Goal: Transaction & Acquisition: Purchase product/service

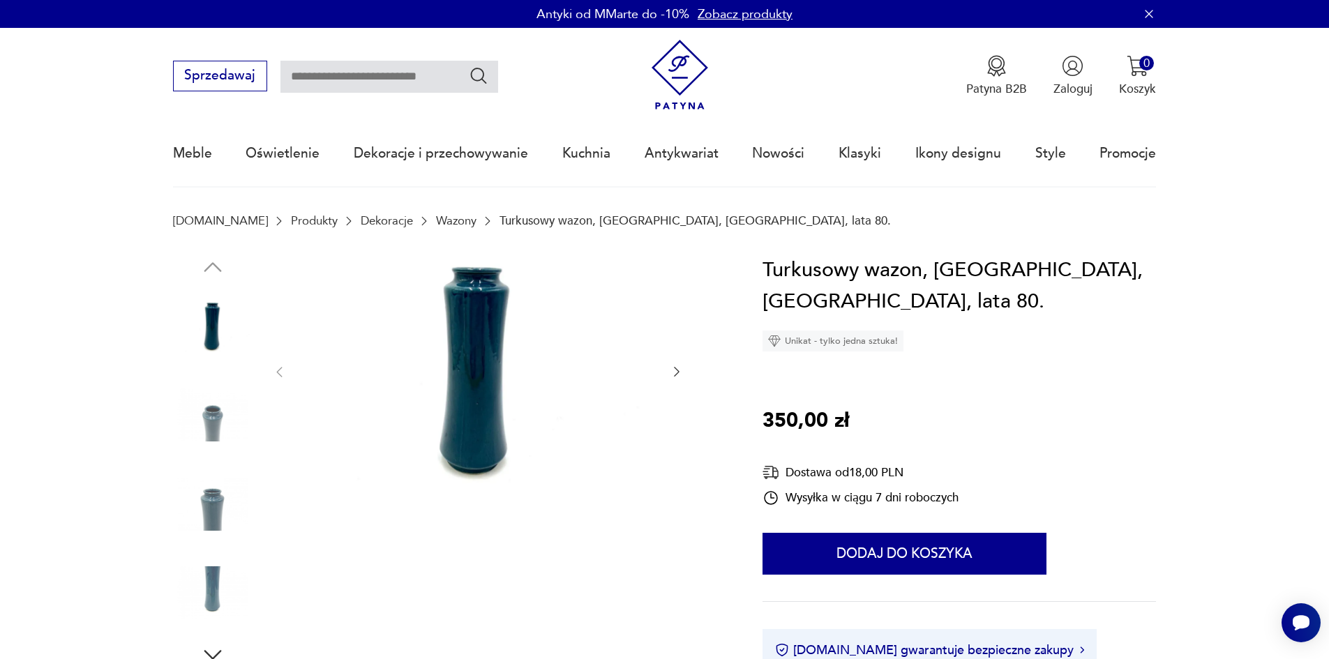
click at [679, 370] on icon "button" at bounding box center [677, 372] width 14 height 14
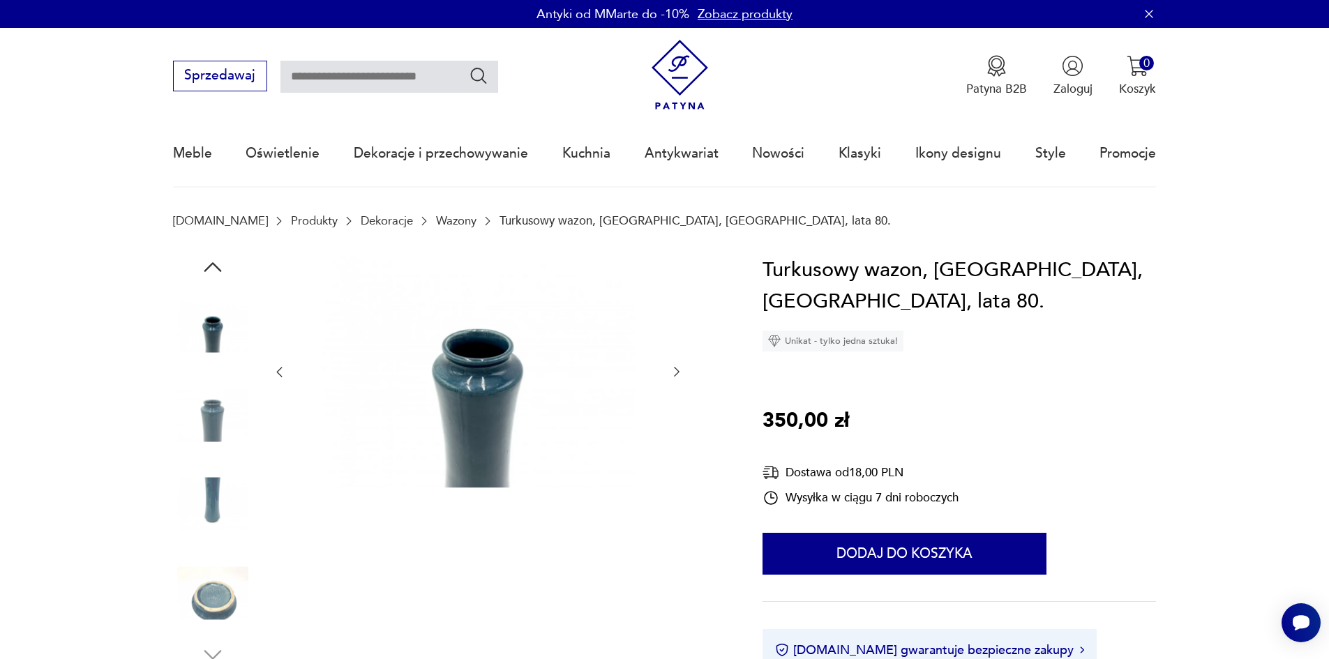
click at [679, 370] on icon "button" at bounding box center [677, 372] width 14 height 14
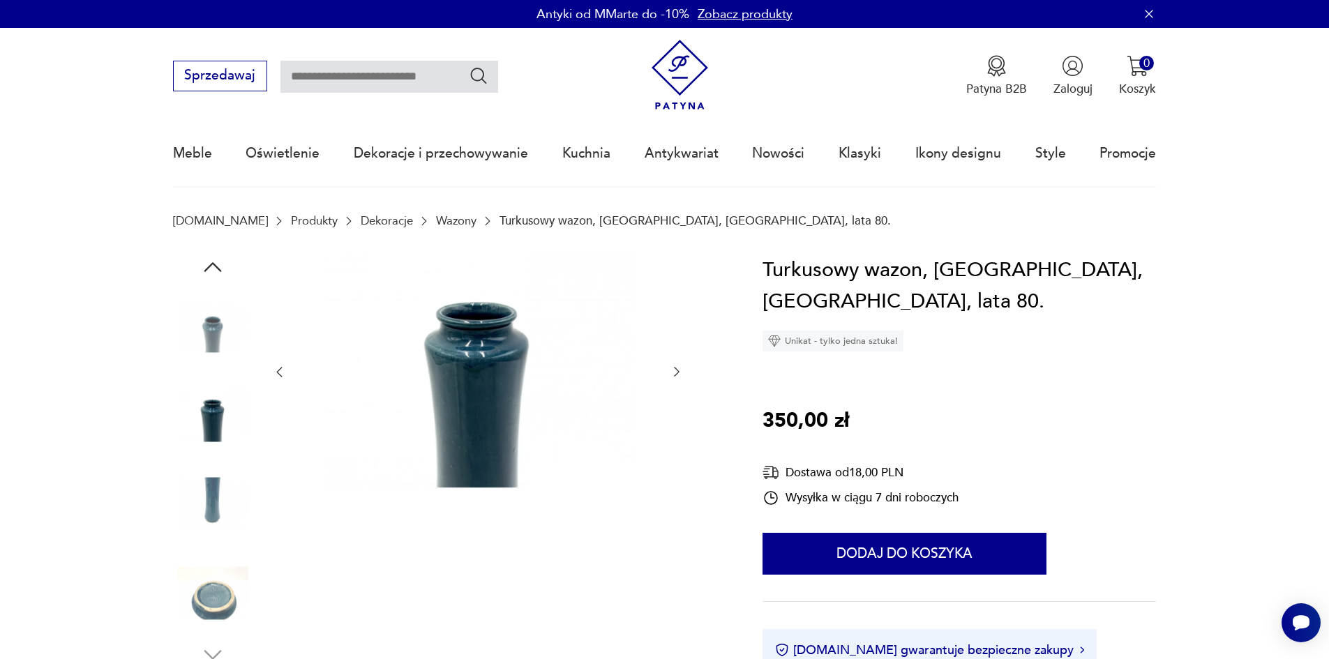
click at [679, 370] on icon "button" at bounding box center [677, 372] width 14 height 14
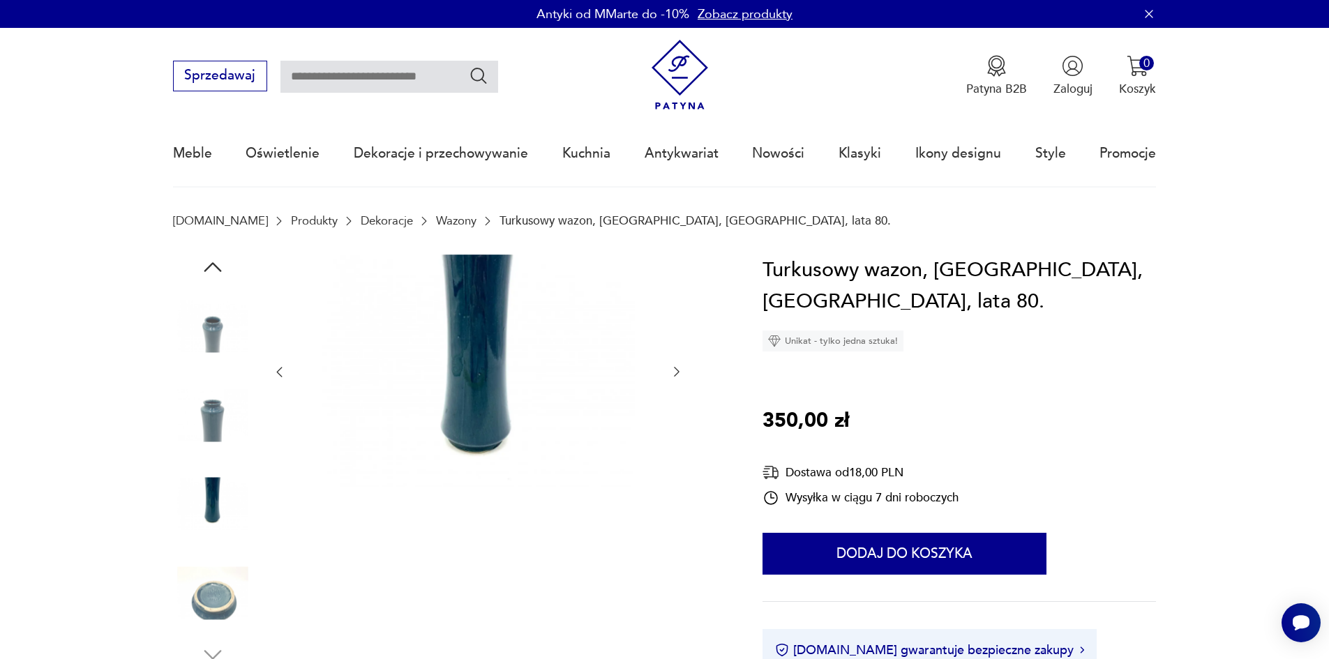
click at [679, 370] on icon "button" at bounding box center [677, 372] width 14 height 14
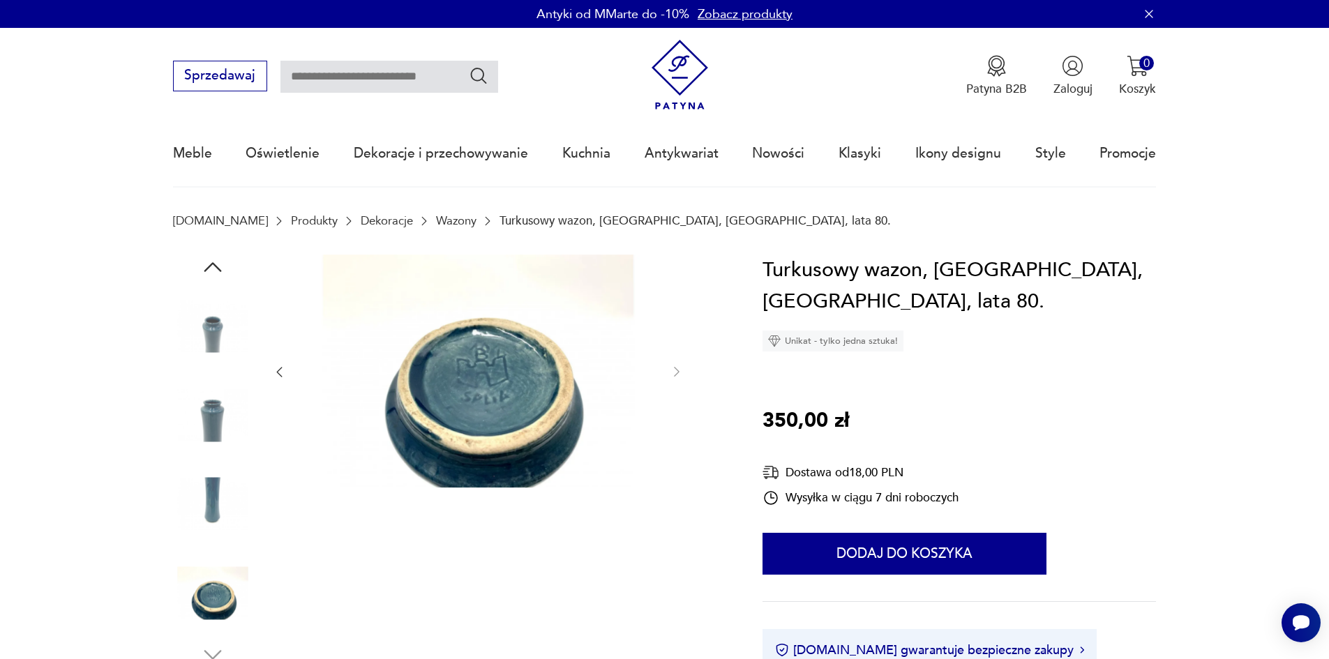
click at [218, 424] on img at bounding box center [213, 415] width 80 height 80
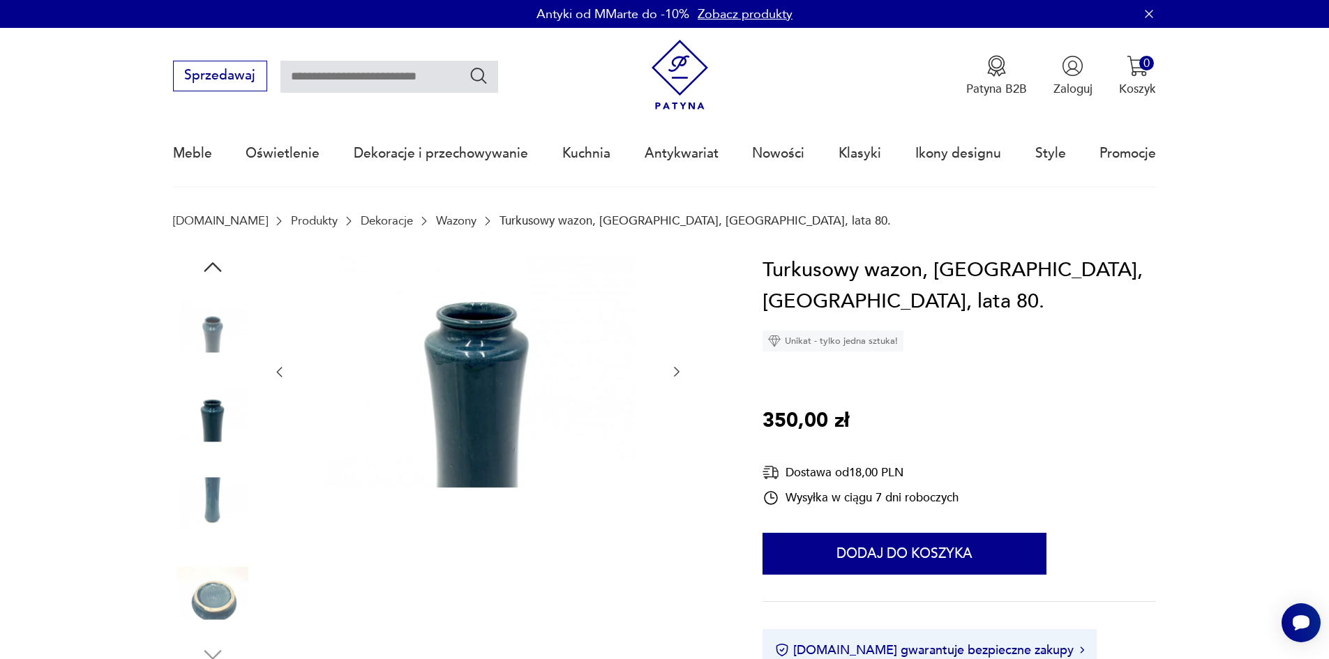
click at [211, 497] on img at bounding box center [213, 504] width 80 height 80
